Goal: Task Accomplishment & Management: Use online tool/utility

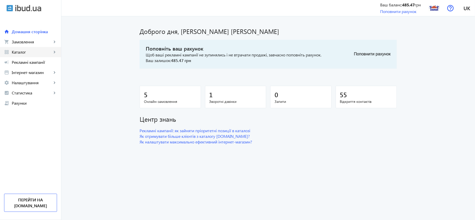
click at [25, 53] on span "Каталог" at bounding box center [32, 52] width 40 height 5
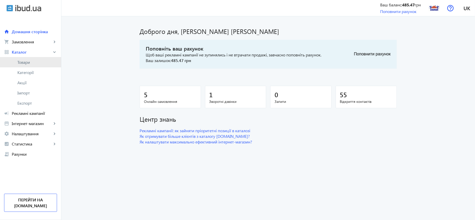
click at [25, 63] on span "Товари" at bounding box center [37, 62] width 40 height 5
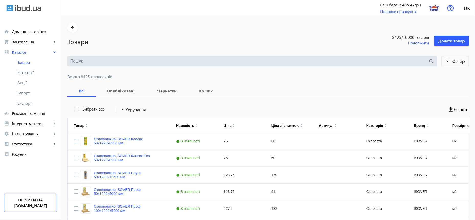
click at [111, 61] on input "search" at bounding box center [249, 62] width 359 height 6
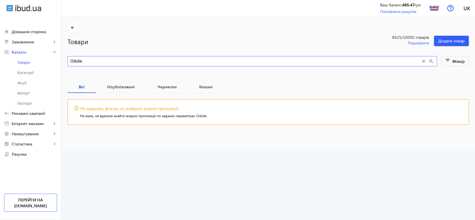
click at [70, 62] on input "Odulie" at bounding box center [245, 62] width 351 height 6
click at [82, 61] on input "Ondulie" at bounding box center [245, 62] width 351 height 6
click at [78, 62] on input "Ondulie" at bounding box center [245, 62] width 351 height 6
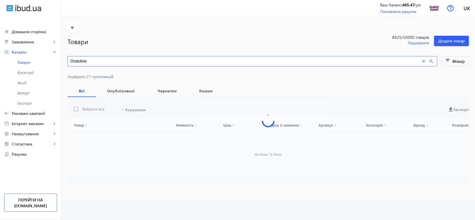
type input "Onduline"
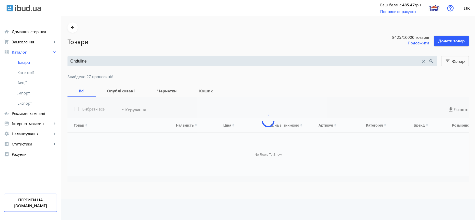
click at [86, 76] on span "Знайдено 27 пропозицій" at bounding box center [269, 77] width 402 height 4
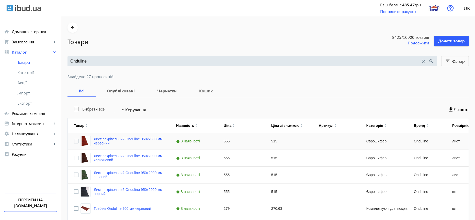
click at [271, 141] on div "515" at bounding box center [289, 141] width 48 height 17
type input "530"
drag, startPoint x: 283, startPoint y: 140, endPoint x: 243, endPoint y: 142, distance: 40.2
click at [267, 142] on input "530" at bounding box center [288, 141] width 43 height 10
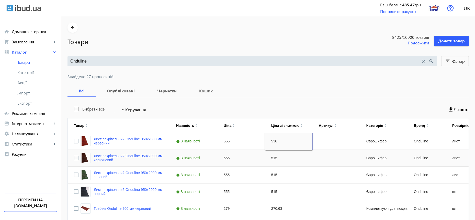
click at [274, 159] on div "515" at bounding box center [289, 158] width 48 height 17
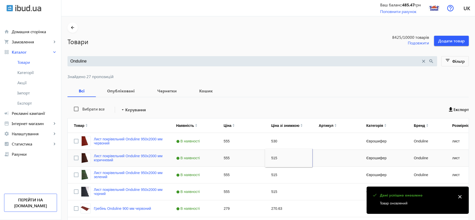
type input "530"
click at [272, 176] on div "515" at bounding box center [289, 175] width 48 height 17
type input "530"
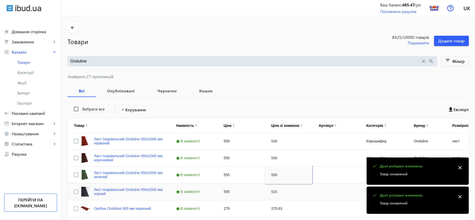
click at [272, 192] on div "515" at bounding box center [289, 192] width 48 height 17
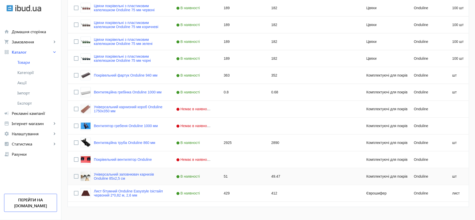
scroll to position [397, 0]
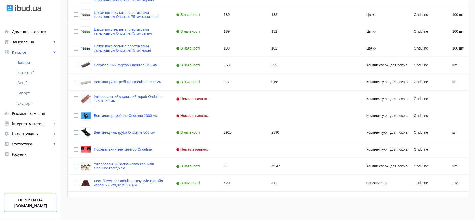
type input "530"
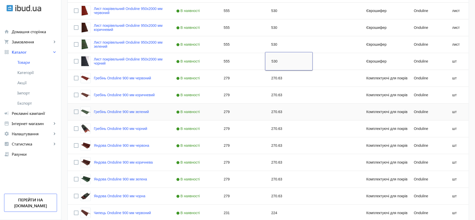
scroll to position [0, 0]
